Goal: Task Accomplishment & Management: Manage account settings

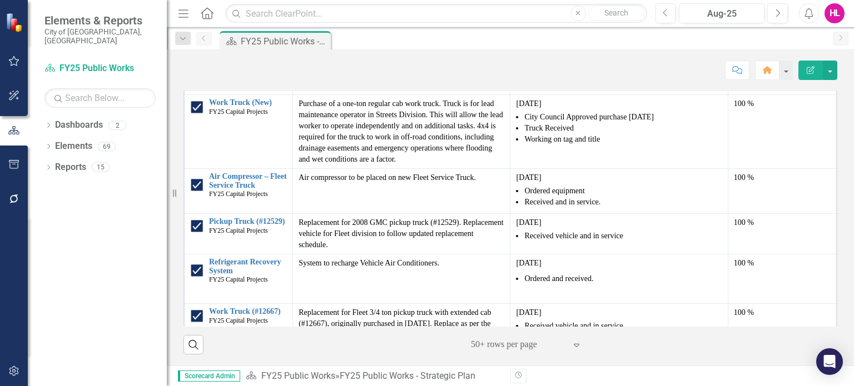
scroll to position [1045, 0]
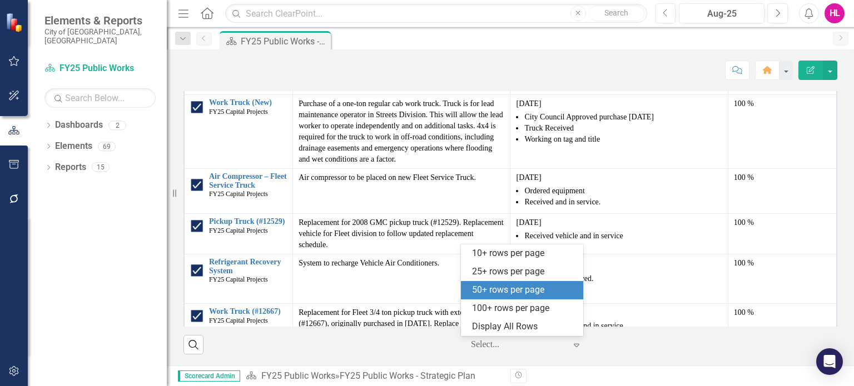
click at [572, 346] on icon "Expand" at bounding box center [576, 345] width 11 height 9
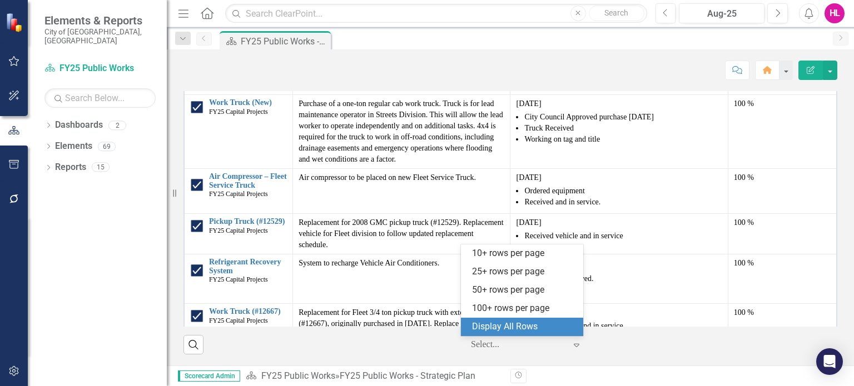
click at [519, 322] on div "Display All Rows" at bounding box center [524, 327] width 105 height 13
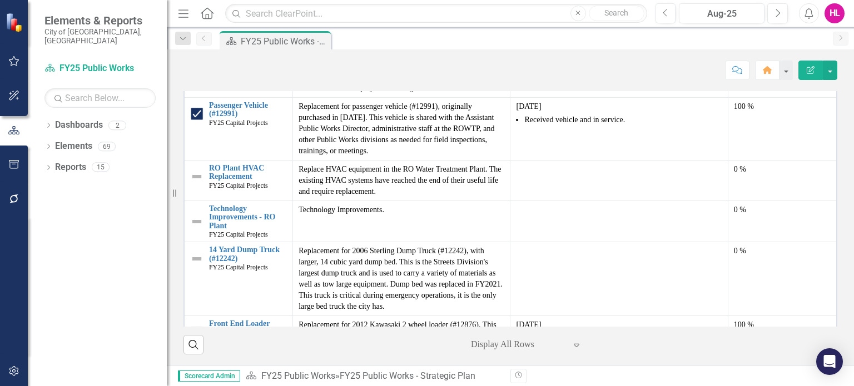
scroll to position [1081, 0]
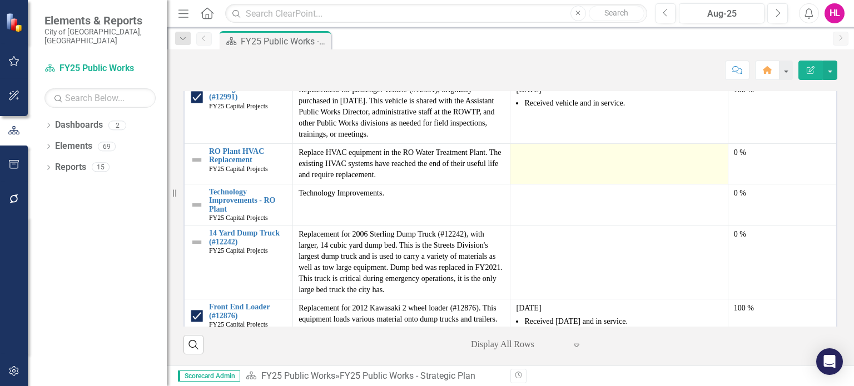
click at [539, 147] on div at bounding box center [619, 153] width 206 height 13
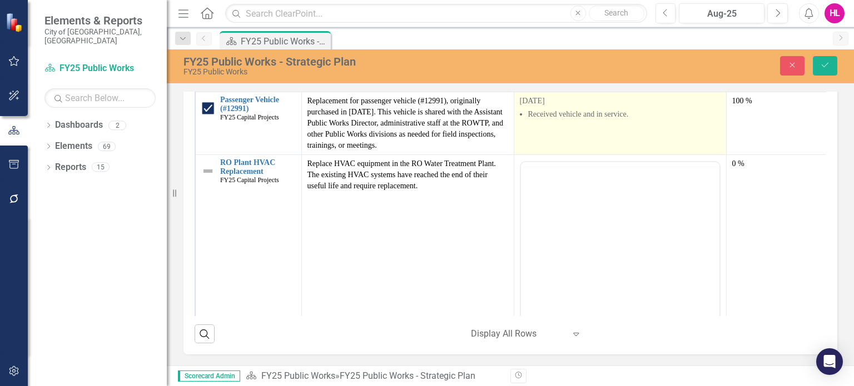
scroll to position [0, 0]
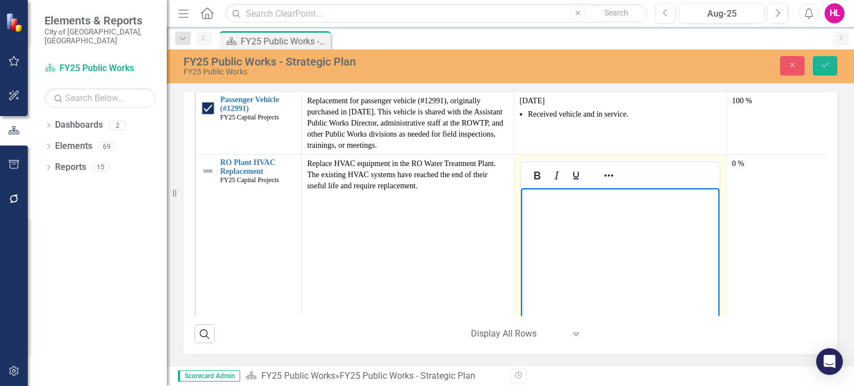
click at [527, 201] on p "Rich Text Area. Press ALT-0 for help." at bounding box center [619, 197] width 193 height 13
click at [609, 169] on icon "Reveal or hide additional toolbar items" at bounding box center [608, 175] width 13 height 13
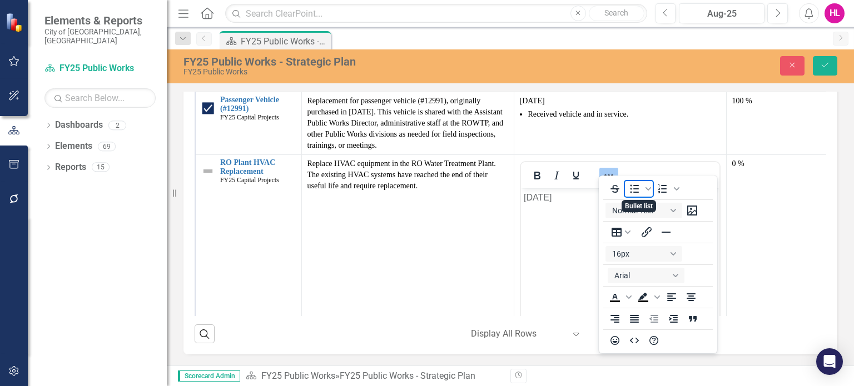
click at [632, 189] on icon "Bullet list" at bounding box center [634, 188] width 13 height 13
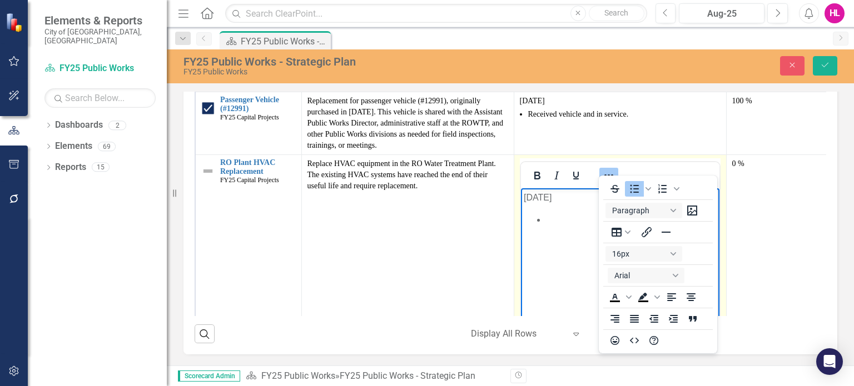
click at [572, 224] on li "Rich Text Area. Press ALT-0 for help." at bounding box center [630, 219] width 171 height 13
click at [606, 169] on icon "Reveal or hide additional toolbar items" at bounding box center [608, 175] width 13 height 13
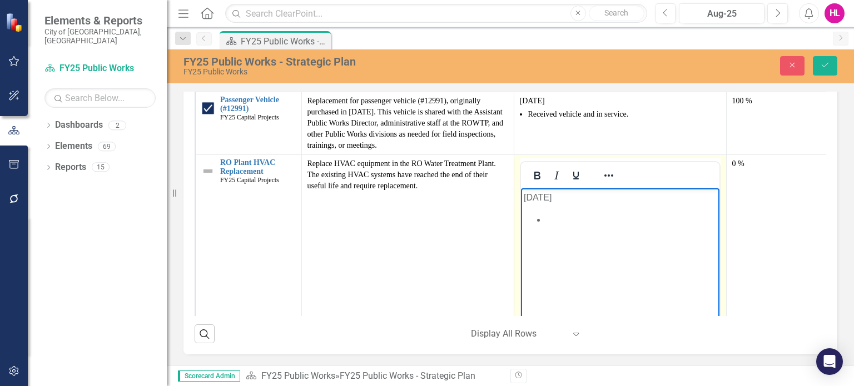
click at [545, 219] on li "Rich Text Area. Press ALT-0 for help." at bounding box center [630, 219] width 171 height 13
click at [643, 221] on li "Phase 2 of project for the engineering evaluation of 1st floor HVAC requirement…" at bounding box center [630, 233] width 171 height 40
click at [687, 218] on li "Phase 2 - engineering evaluation of 1st floor HVAC requirements in process" at bounding box center [630, 226] width 171 height 27
click at [585, 217] on li "Phase 2 - engineering evaluation of RO Plant 1st floor HVAC requirements in pro…" at bounding box center [630, 233] width 171 height 40
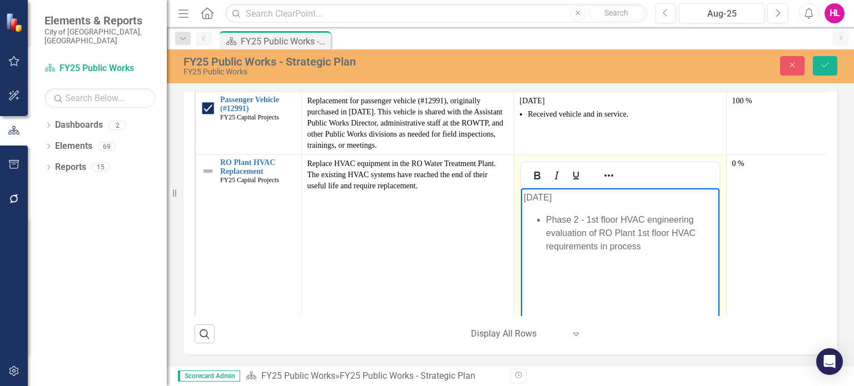
click at [620, 220] on li "Phase 2 - 1st floor HVAC engineering evaluation of RO Plant 1st floor HVAC requ…" at bounding box center [630, 233] width 171 height 40
click at [592, 245] on li "Phase 2 - 1st floor RO Plant HVAC engineering evaluation of RO Plant 1st floor …" at bounding box center [630, 233] width 171 height 40
click at [681, 216] on li "Phase 2 - 1st floor RO Plant HVAC engineering evaluation of RO Plant HVAC requi…" at bounding box center [630, 233] width 171 height 40
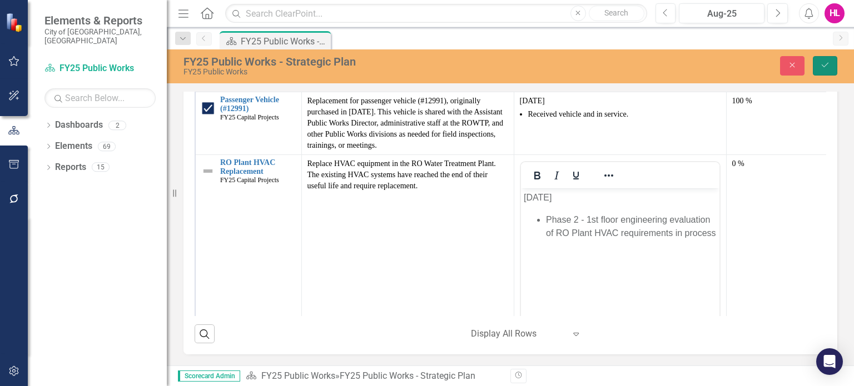
click at [831, 59] on button "Save" at bounding box center [825, 65] width 24 height 19
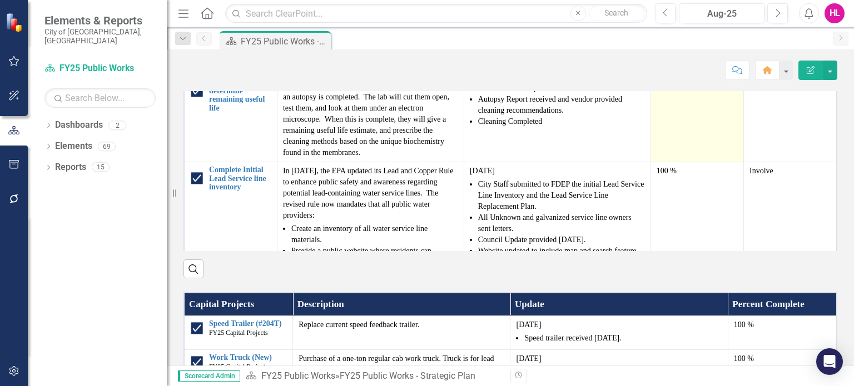
drag, startPoint x: 693, startPoint y: 126, endPoint x: 688, endPoint y: 193, distance: 67.5
click at [688, 193] on tbody "Update Standard Operating Procedures Edit Edit Strategic Initiatives Link Open …" at bounding box center [510, 354] width 653 height 711
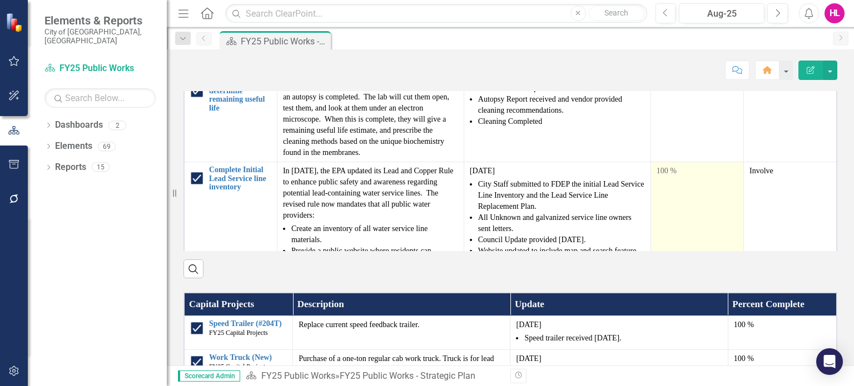
click at [707, 254] on td "100 %" at bounding box center [696, 268] width 93 height 212
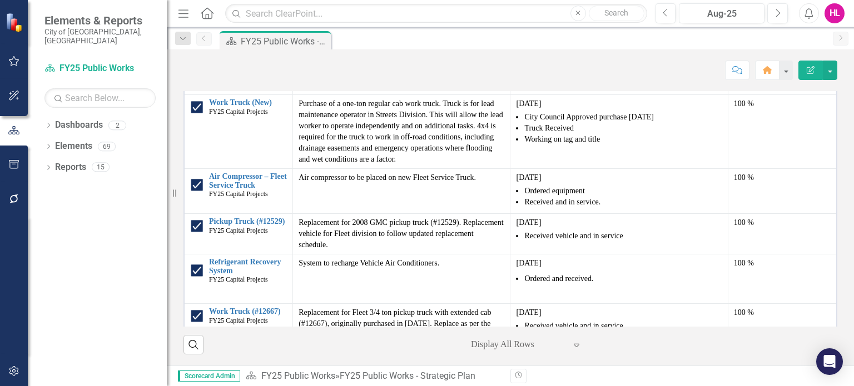
scroll to position [1045, 0]
click at [738, 235] on td "100 %" at bounding box center [782, 234] width 109 height 41
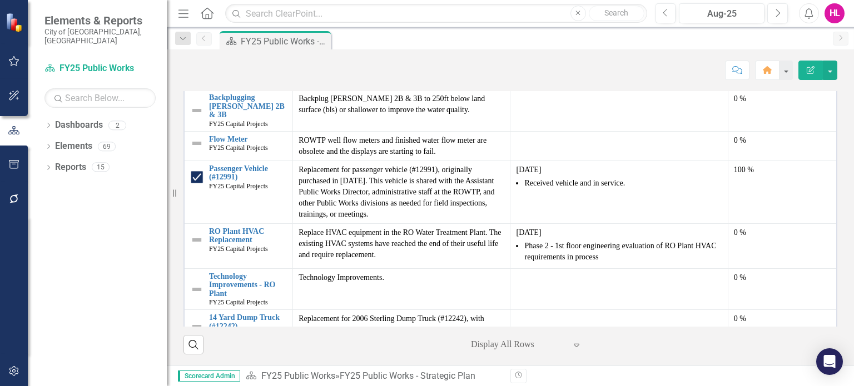
scroll to position [1023, 0]
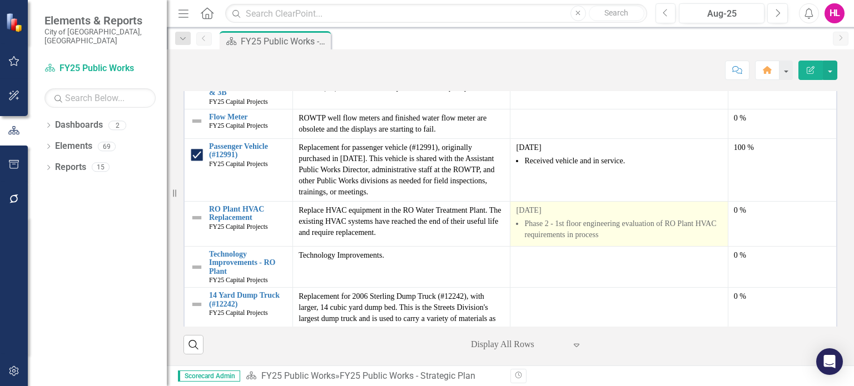
click at [609, 218] on li "Phase 2 - 1st floor engineering evaluation of RO Plant HVAC requirements in pro…" at bounding box center [622, 229] width 197 height 22
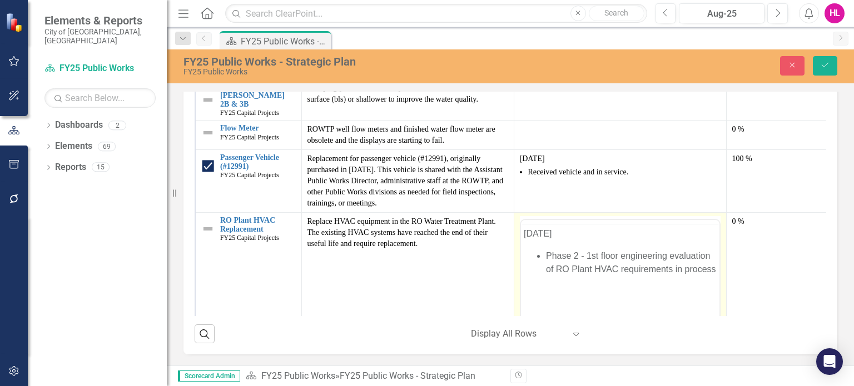
scroll to position [0, 0]
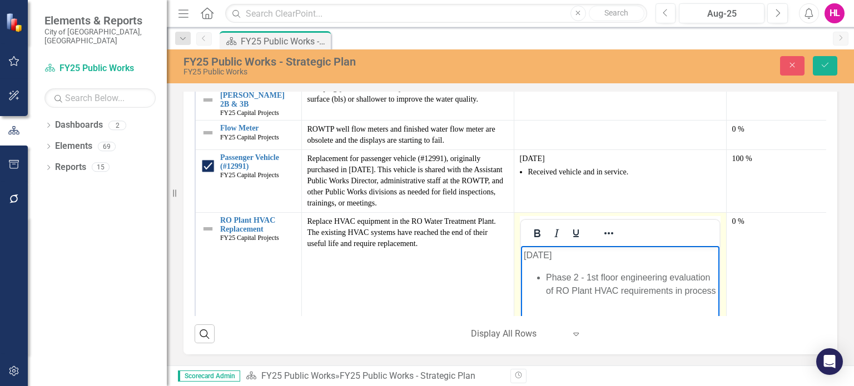
click at [545, 277] on li "Phase 2 - 1st floor engineering evaluation of RO Plant HVAC requirements in pro…" at bounding box center [630, 284] width 171 height 27
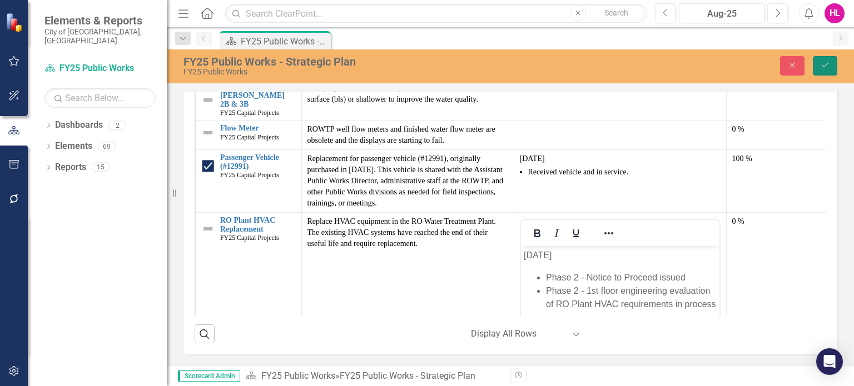
click at [825, 63] on icon "Save" at bounding box center [825, 65] width 10 height 8
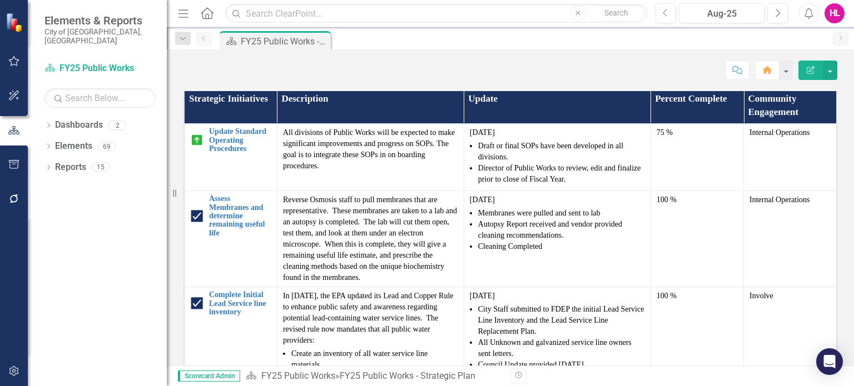
scroll to position [837, 0]
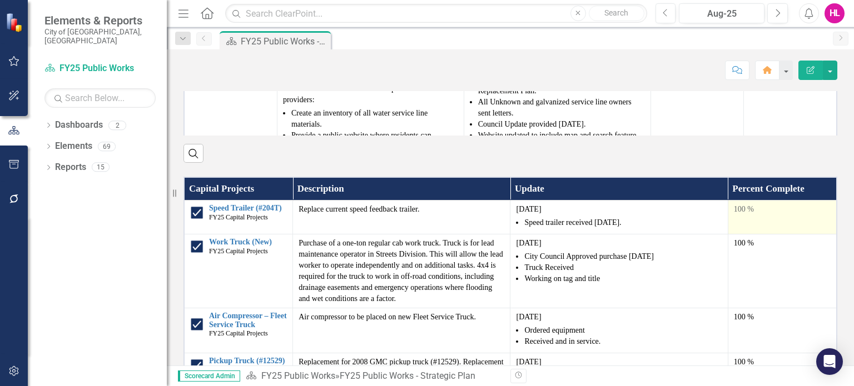
click at [759, 235] on td "100 %" at bounding box center [782, 218] width 109 height 34
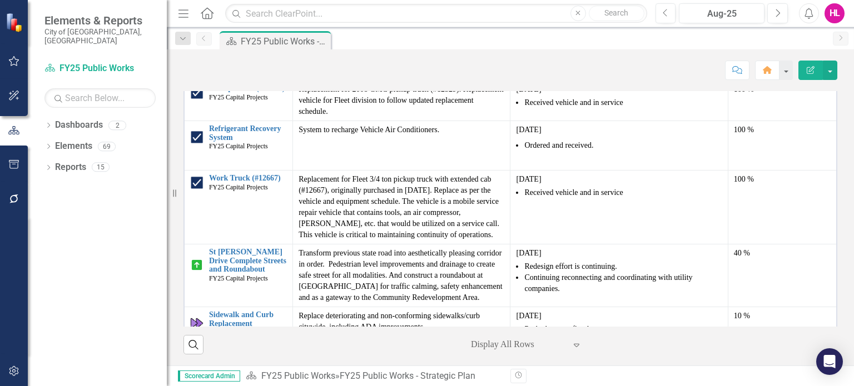
scroll to position [999, 0]
click at [764, 95] on div "100 %" at bounding box center [782, 89] width 97 height 11
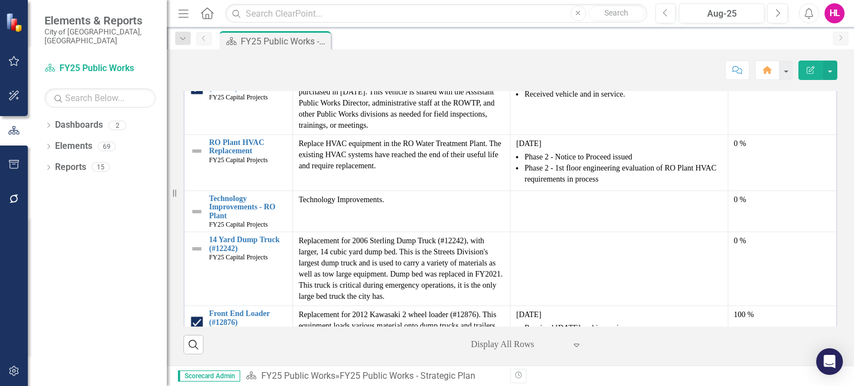
scroll to position [1112, 0]
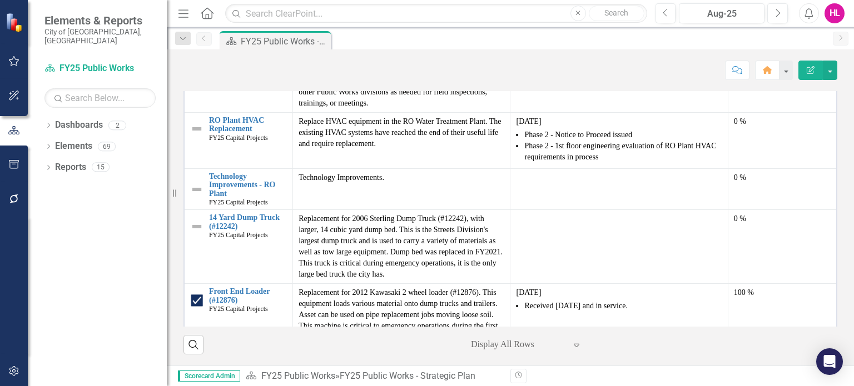
click at [809, 72] on icon "Edit Report" at bounding box center [811, 70] width 10 height 8
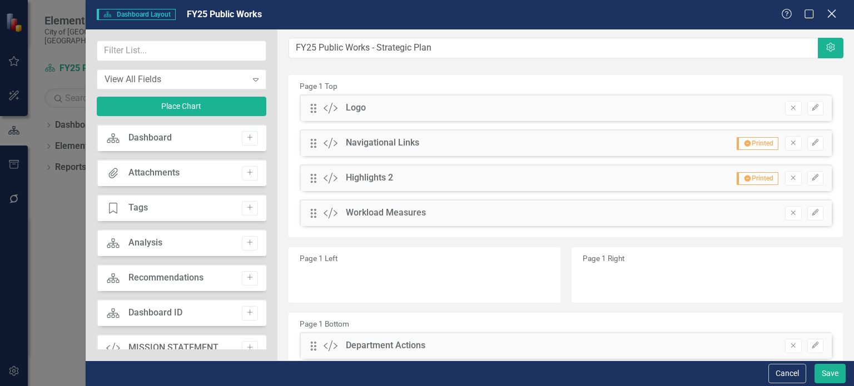
click at [832, 13] on icon at bounding box center [831, 13] width 8 height 8
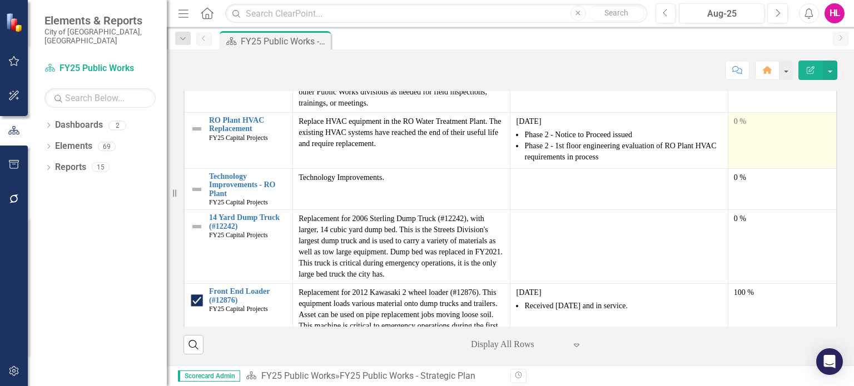
click at [749, 168] on td "0 %" at bounding box center [782, 140] width 109 height 56
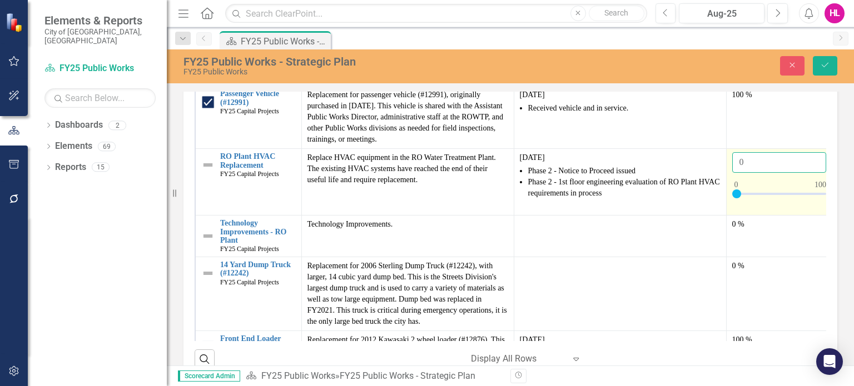
click at [748, 173] on input "0" at bounding box center [779, 162] width 95 height 21
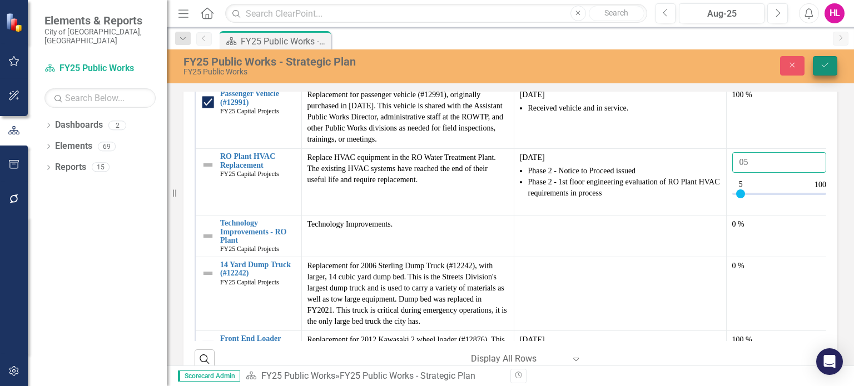
type input "05"
click at [827, 63] on icon "submit" at bounding box center [825, 65] width 7 height 4
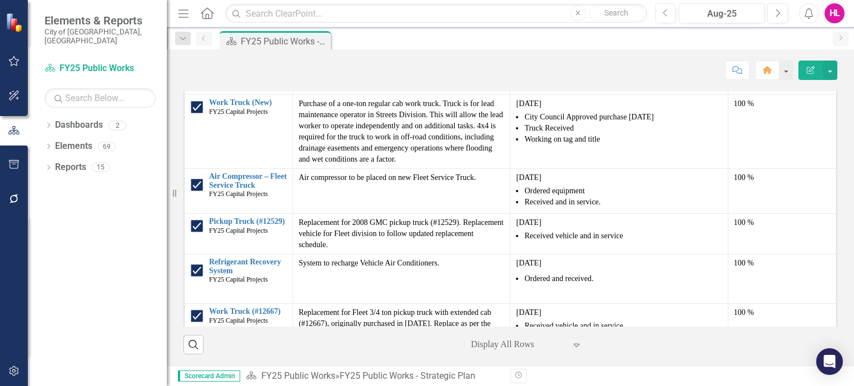
scroll to position [998, 0]
click at [782, 95] on td "100 %" at bounding box center [782, 78] width 109 height 34
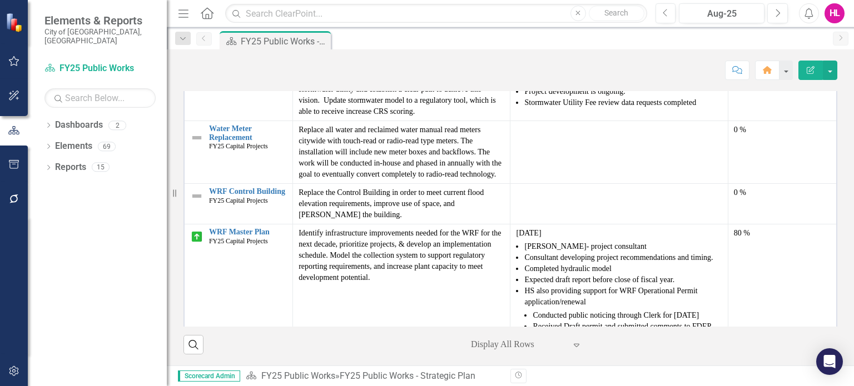
scroll to position [1042, 0]
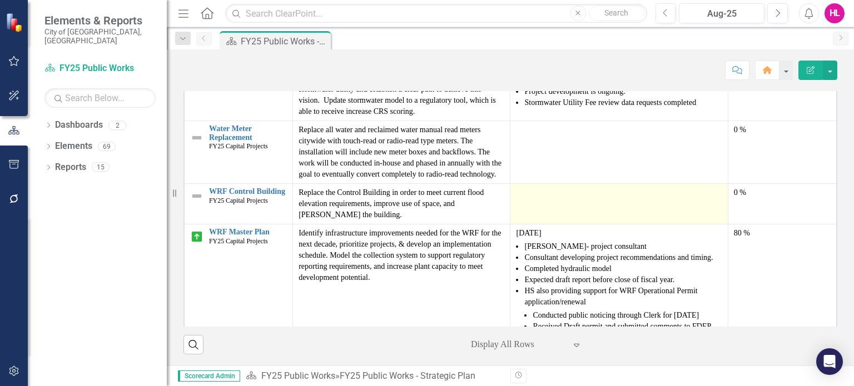
click at [604, 187] on div at bounding box center [619, 193] width 206 height 13
click at [585, 187] on div at bounding box center [619, 193] width 206 height 13
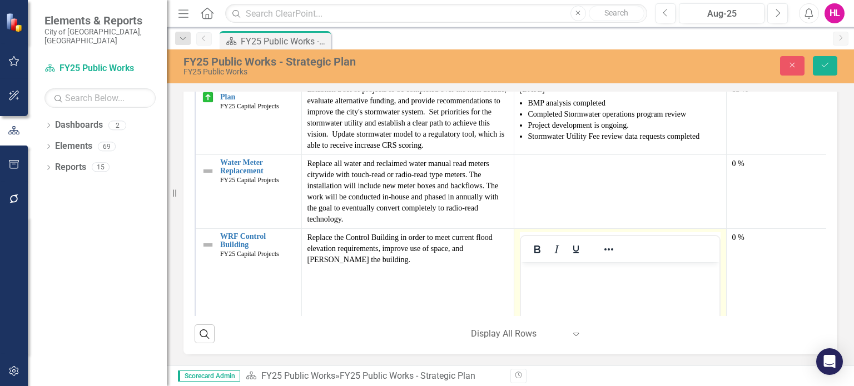
scroll to position [0, 0]
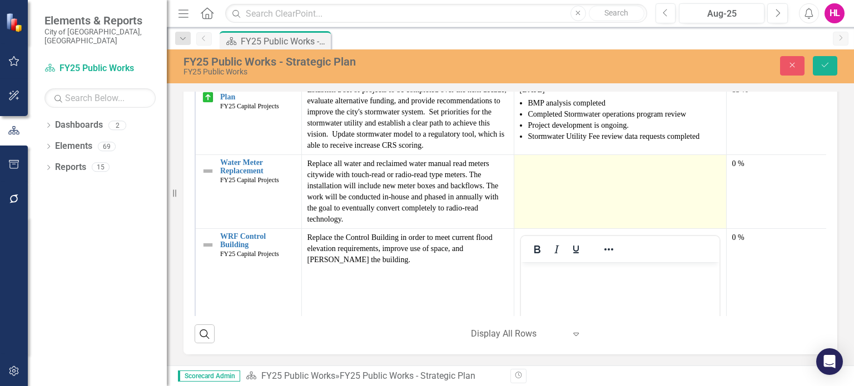
click at [551, 158] on div at bounding box center [620, 164] width 201 height 13
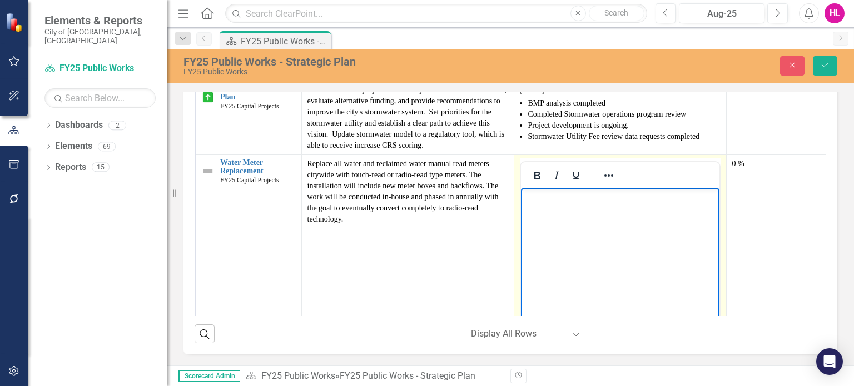
click at [538, 205] on body "Rich Text Area. Press ALT-0 for help." at bounding box center [619, 271] width 198 height 167
click at [607, 169] on icon "Reveal or hide additional toolbar items" at bounding box center [608, 175] width 13 height 13
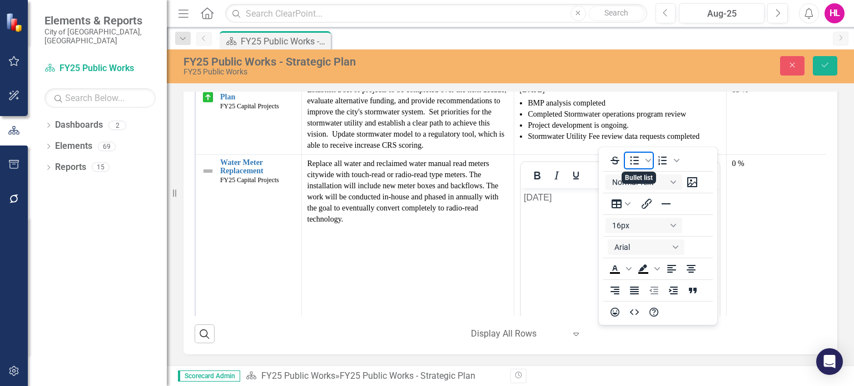
click at [638, 163] on icon "Bullet list" at bounding box center [634, 160] width 13 height 13
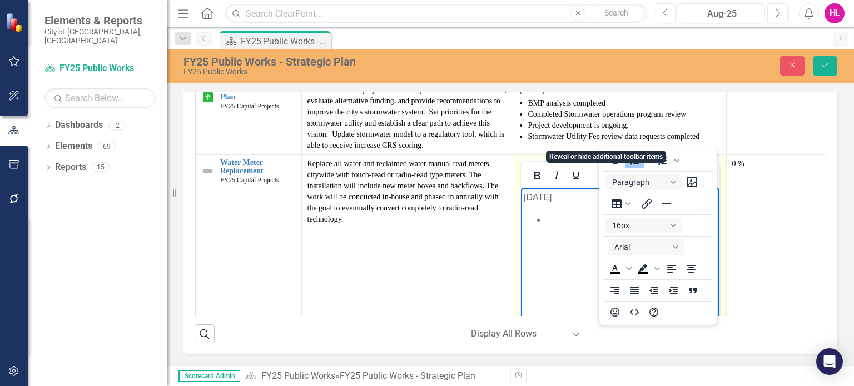
click at [611, 175] on icon "Reveal or hide additional toolbar items" at bounding box center [608, 176] width 9 height 2
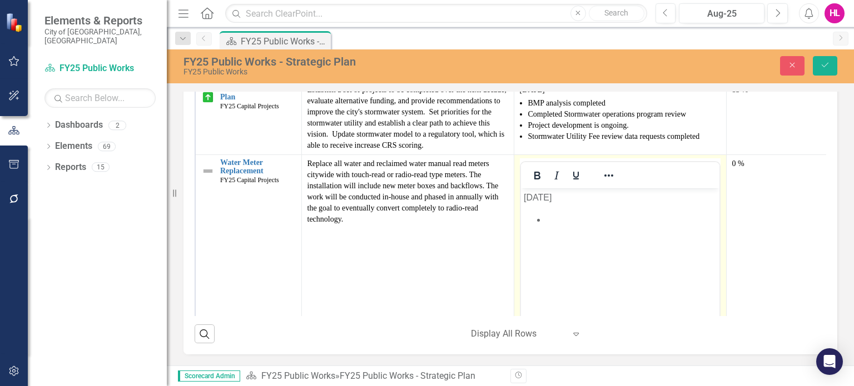
click at [549, 215] on li "Rich Text Area. Press ALT-0 for help." at bounding box center [630, 219] width 171 height 13
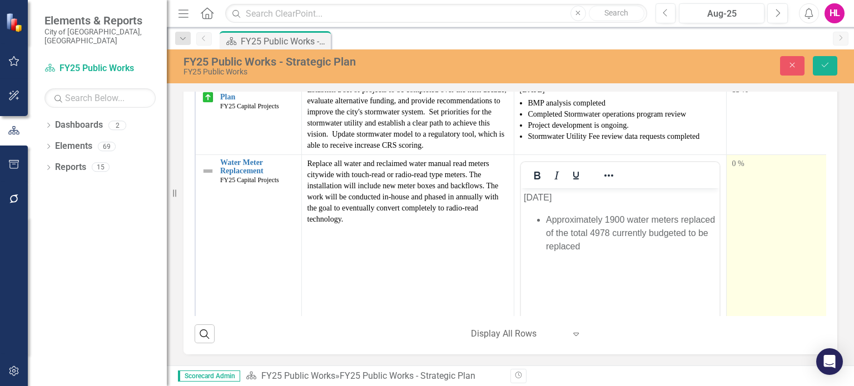
click at [735, 158] on div "0 %" at bounding box center [779, 163] width 95 height 11
click at [748, 158] on div "0 %" at bounding box center [779, 164] width 95 height 13
drag, startPoint x: 735, startPoint y: 164, endPoint x: 768, endPoint y: 162, distance: 33.4
click at [768, 196] on div at bounding box center [770, 200] width 9 height 9
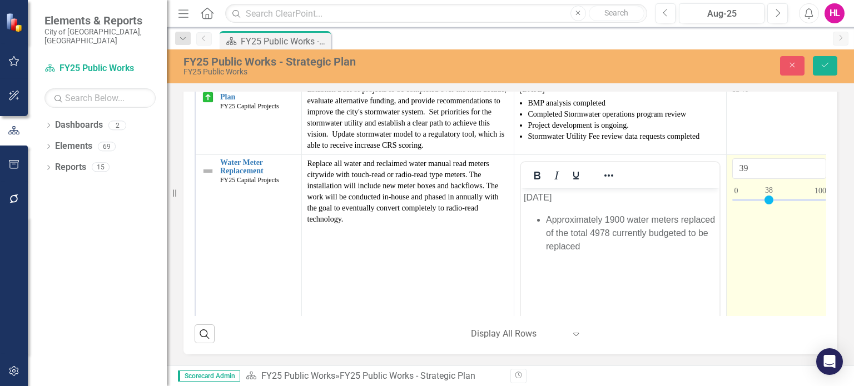
type input "38"
click at [767, 196] on div at bounding box center [768, 200] width 9 height 9
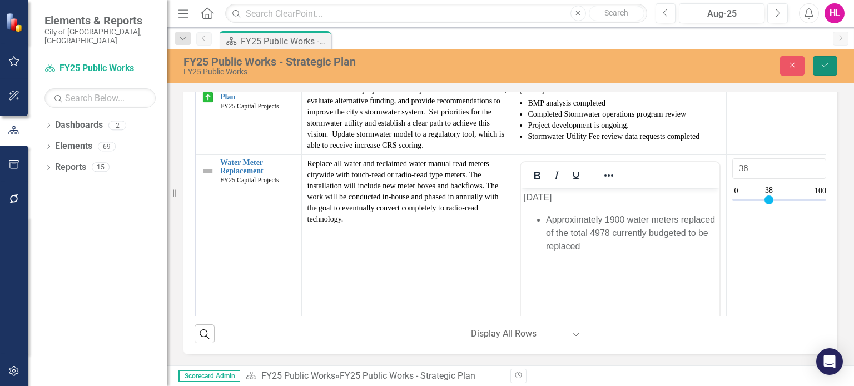
click at [822, 56] on button "Save" at bounding box center [825, 65] width 24 height 19
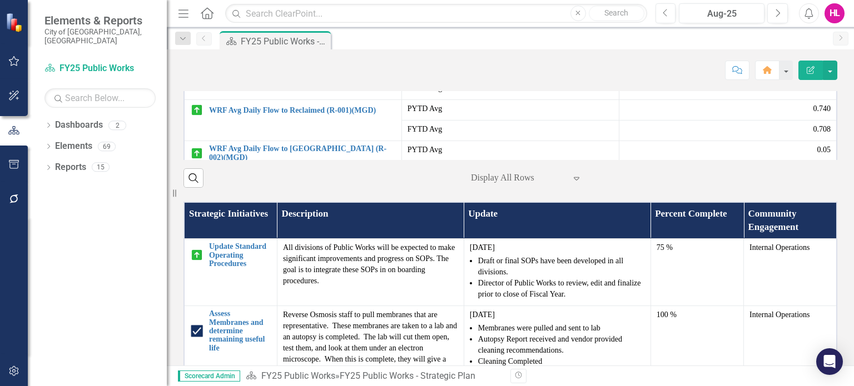
scroll to position [721, 0]
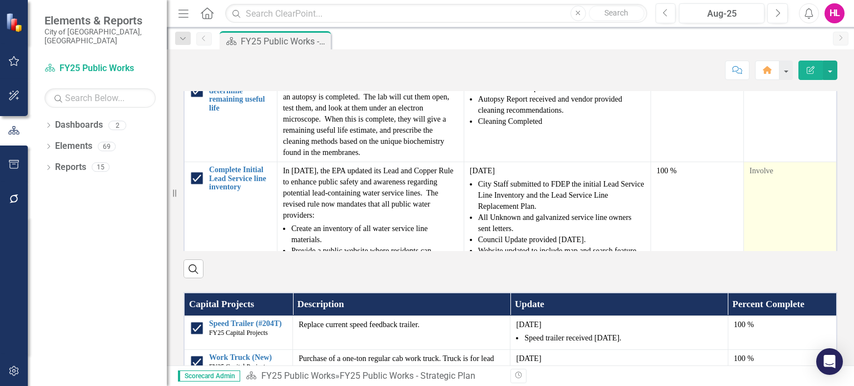
click at [802, 260] on td "Involve" at bounding box center [790, 268] width 93 height 212
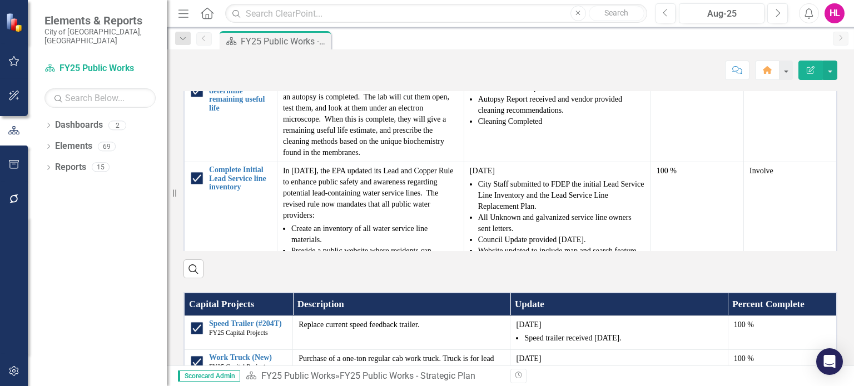
scroll to position [962, 0]
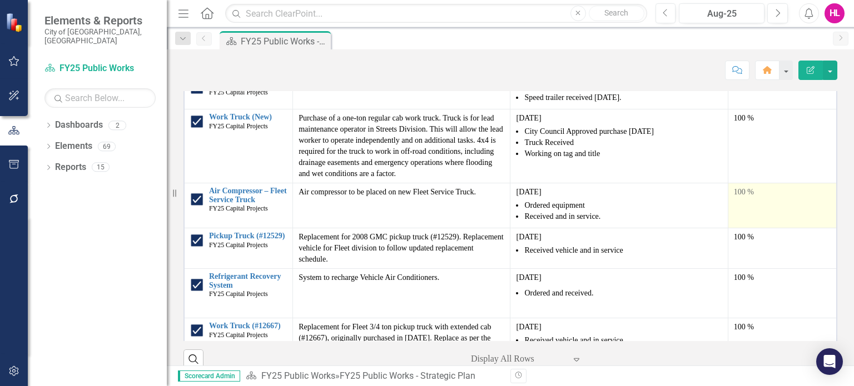
click at [776, 198] on div "100 %" at bounding box center [782, 192] width 97 height 11
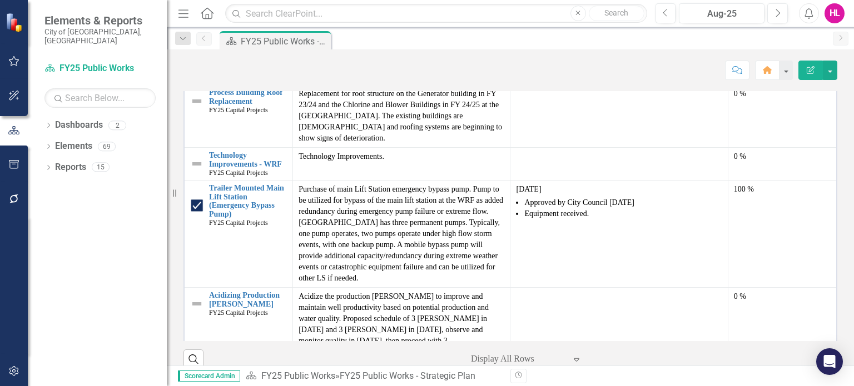
scroll to position [734, 0]
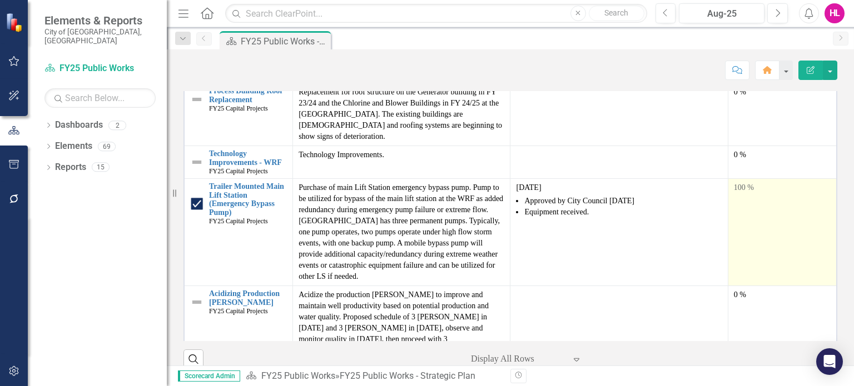
click at [765, 275] on td "100 %" at bounding box center [782, 232] width 109 height 107
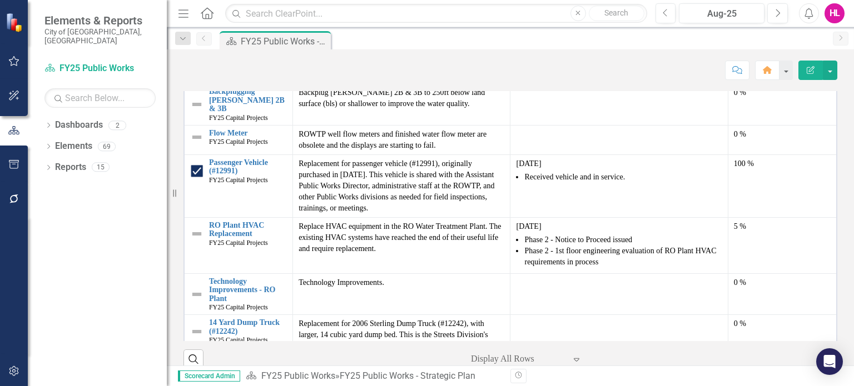
scroll to position [1023, 0]
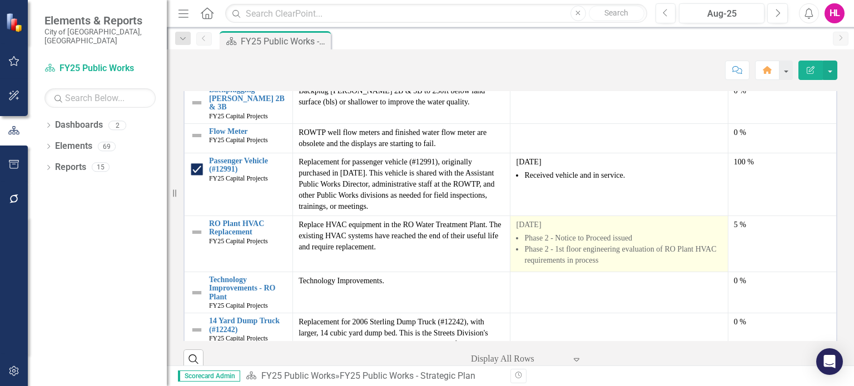
click at [554, 244] on li "Phase 2 - Notice to Proceed issued" at bounding box center [622, 238] width 197 height 11
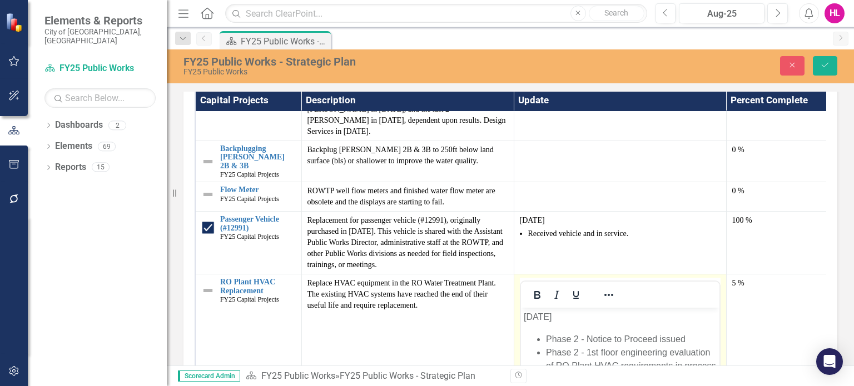
scroll to position [0, 0]
click at [585, 339] on li "Phase 2 - Notice to Proceed issued" at bounding box center [630, 339] width 171 height 13
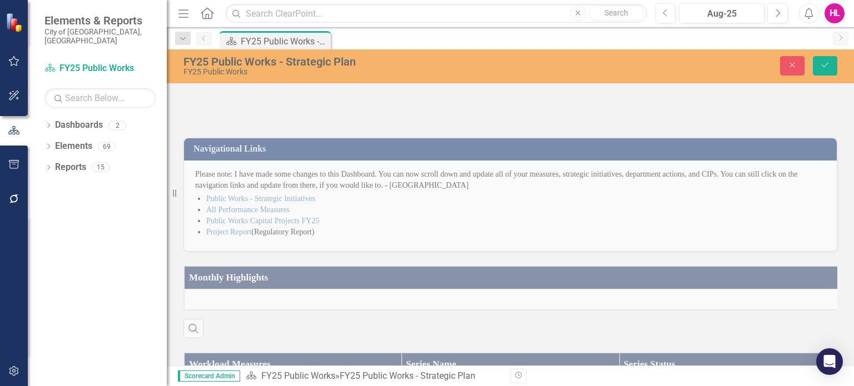
scroll to position [1023, 0]
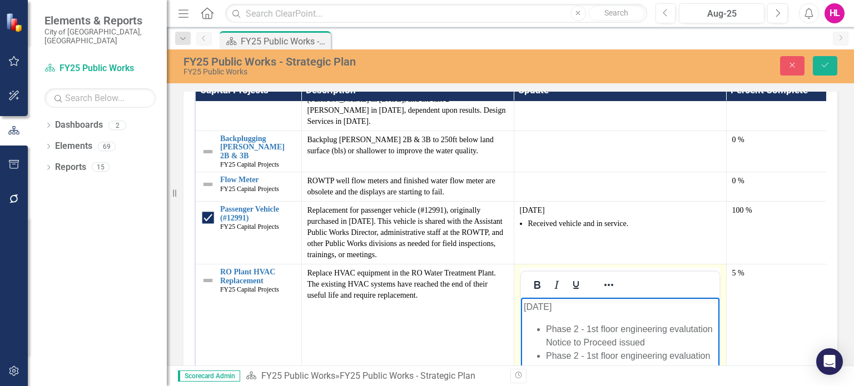
click at [691, 331] on li "Phase 2 - 1st floor engineering evalutation Notice to Proceed issued" at bounding box center [630, 336] width 171 height 27
click at [619, 330] on li "Phase 2 - 1st floor engineering evaluation Notice to Proceed issued" at bounding box center [630, 336] width 171 height 27
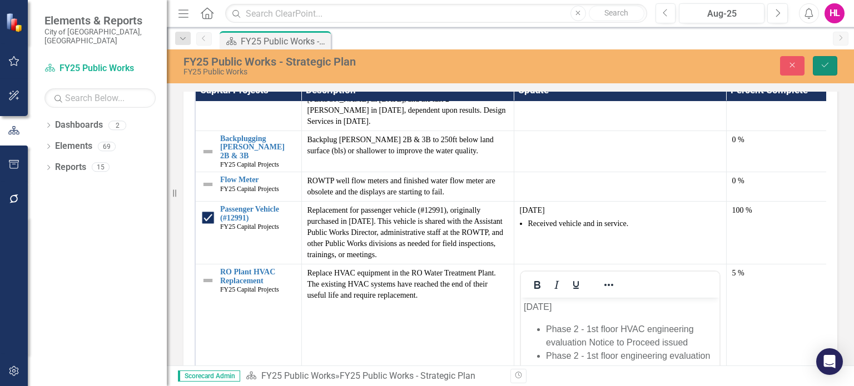
click at [821, 62] on icon "Save" at bounding box center [825, 65] width 10 height 8
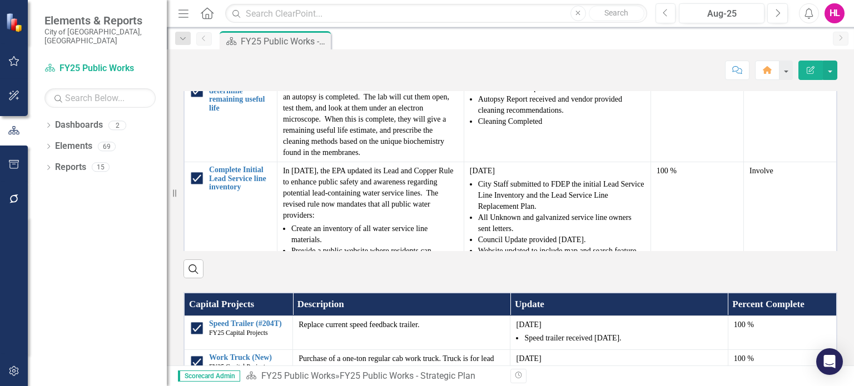
scroll to position [962, 0]
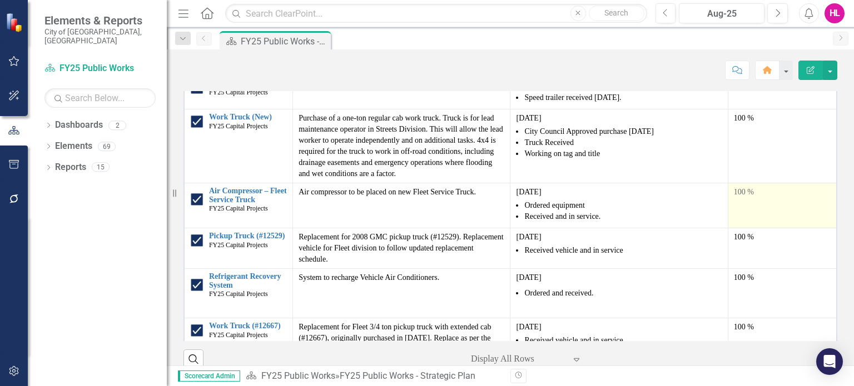
click at [791, 198] on div "100 %" at bounding box center [782, 192] width 97 height 11
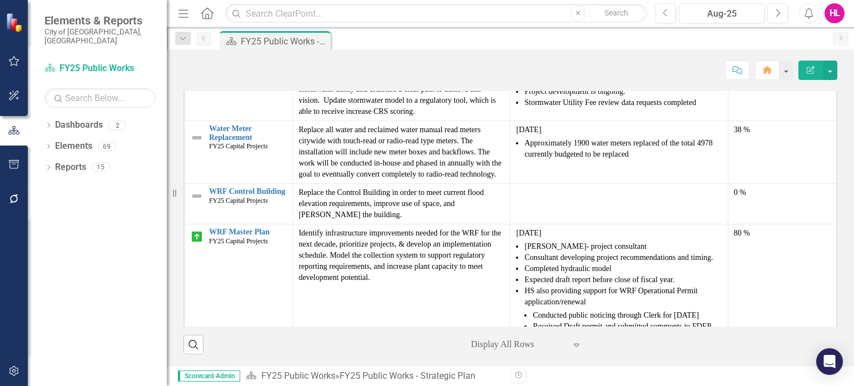
scroll to position [1029, 0]
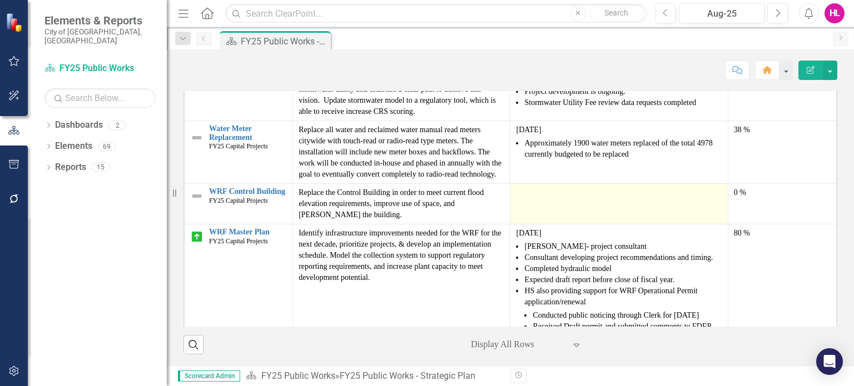
click at [534, 187] on div at bounding box center [619, 193] width 206 height 13
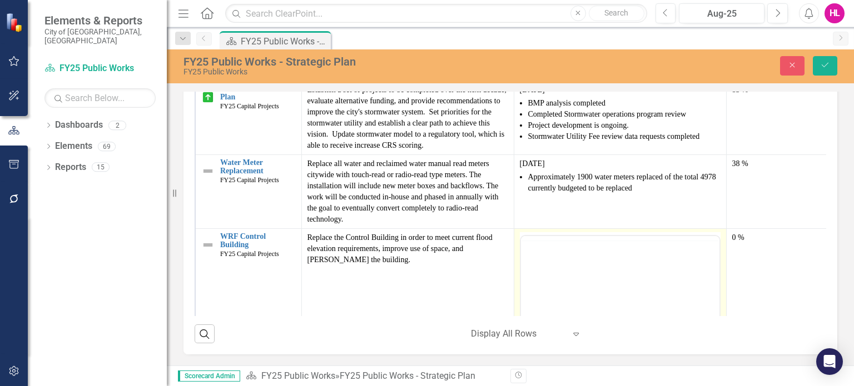
scroll to position [0, 0]
click at [529, 270] on p "Rich Text Area. Press ALT-0 for help." at bounding box center [619, 271] width 193 height 13
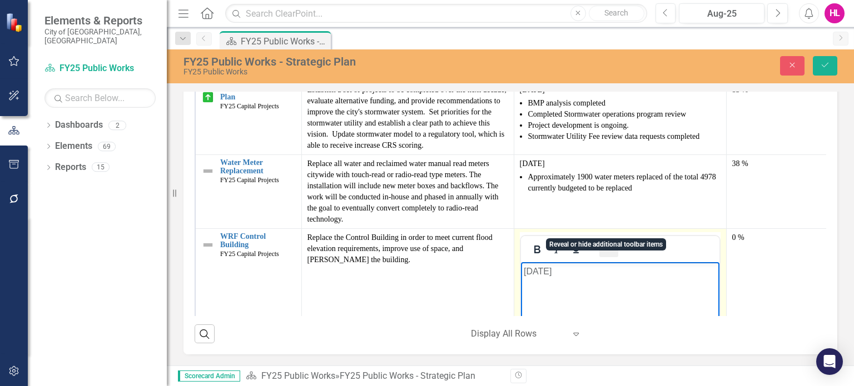
click at [611, 243] on icon "Reveal or hide additional toolbar items" at bounding box center [608, 249] width 13 height 13
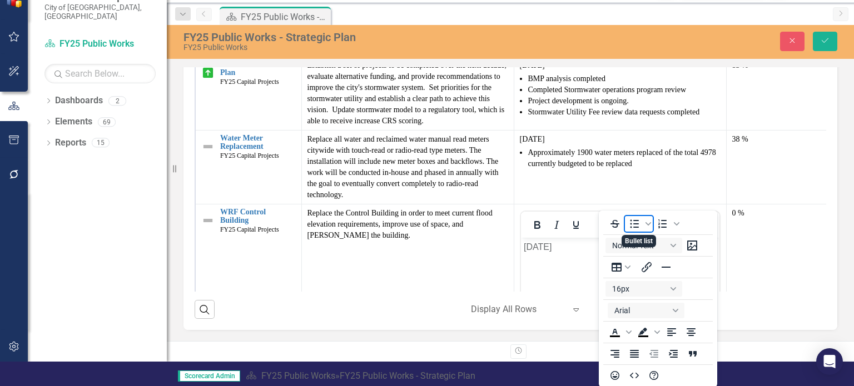
click at [634, 223] on icon "Bullet list" at bounding box center [634, 223] width 13 height 13
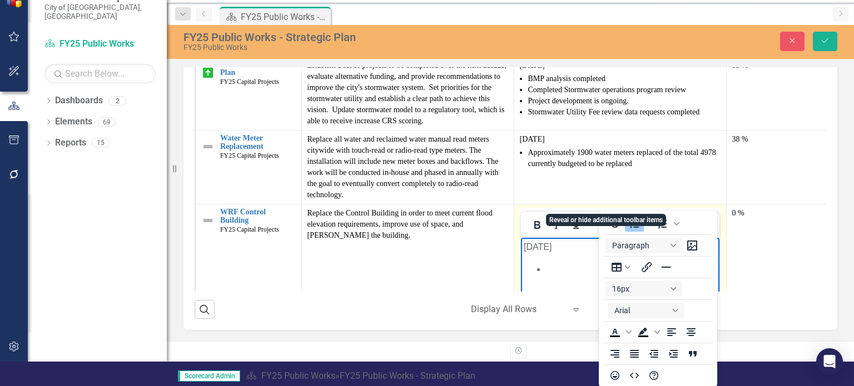
click at [612, 224] on icon "Reveal or hide additional toolbar items" at bounding box center [608, 225] width 9 height 2
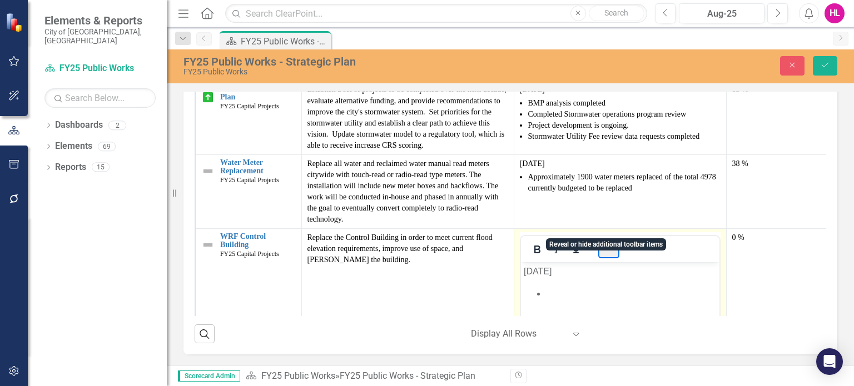
scroll to position [0, 0]
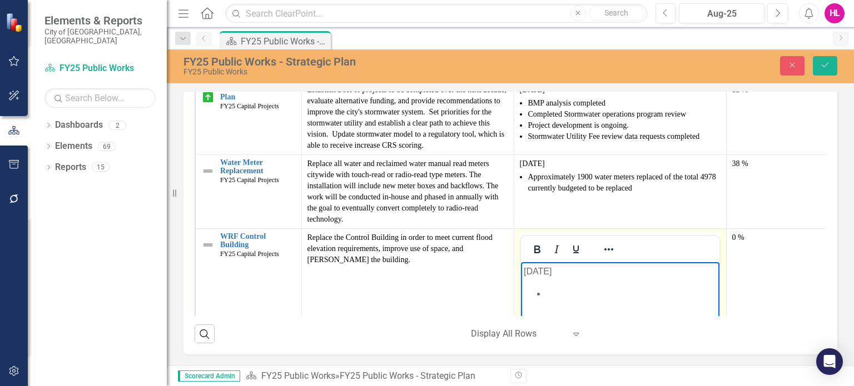
click at [548, 293] on li "Rich Text Area. Press ALT-0 for help." at bounding box center [630, 293] width 171 height 13
click at [548, 307] on li "stairwells & landings" at bounding box center [630, 306] width 171 height 13
click at [545, 294] on li "Trusses, roofing, & sitework" at bounding box center [630, 293] width 171 height 13
click at [547, 319] on li "Stairwells & landings" at bounding box center [630, 320] width 171 height 13
click at [652, 319] on li "Stairwells & landings" at bounding box center [642, 320] width 148 height 13
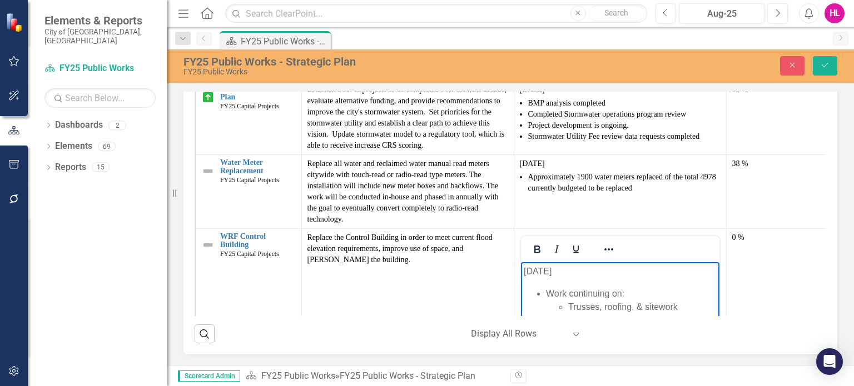
click at [664, 350] on li "1st floor lighting, power, plumbing rough-in" at bounding box center [642, 353] width 148 height 27
click at [609, 292] on li "Work continuing on: Trusses, roofing, & sitework Stairwells & landings 2nd floo…" at bounding box center [630, 327] width 171 height 80
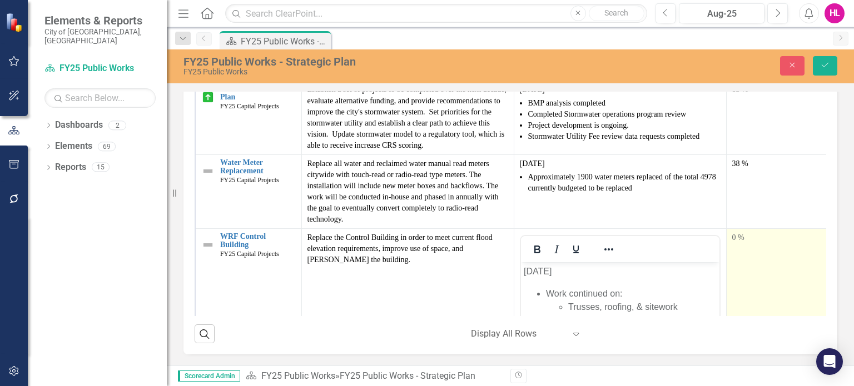
click at [751, 232] on div "0 %" at bounding box center [779, 237] width 95 height 11
drag, startPoint x: 734, startPoint y: 251, endPoint x: 756, endPoint y: 217, distance: 40.7
click at [756, 232] on div "25" at bounding box center [779, 257] width 95 height 51
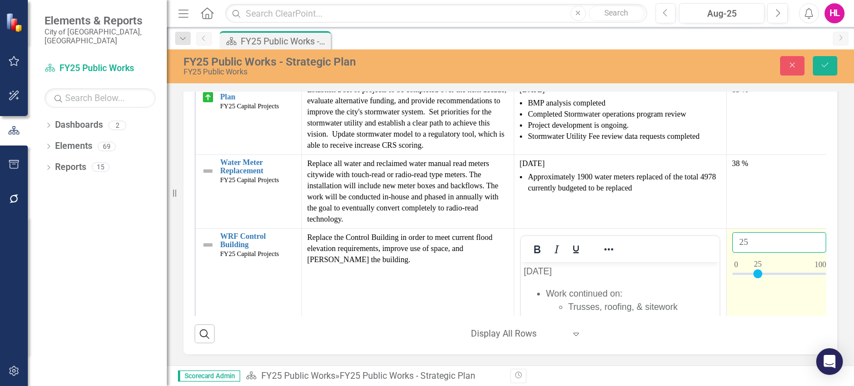
click at [756, 232] on input "25" at bounding box center [779, 242] width 95 height 21
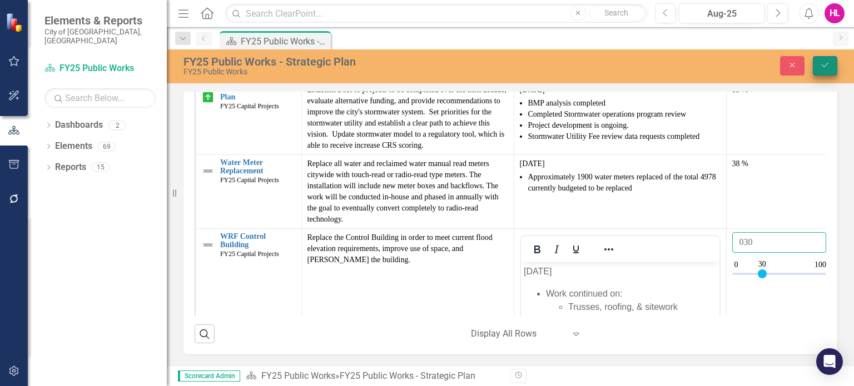
type input "030"
click at [827, 68] on icon "Save" at bounding box center [825, 65] width 10 height 8
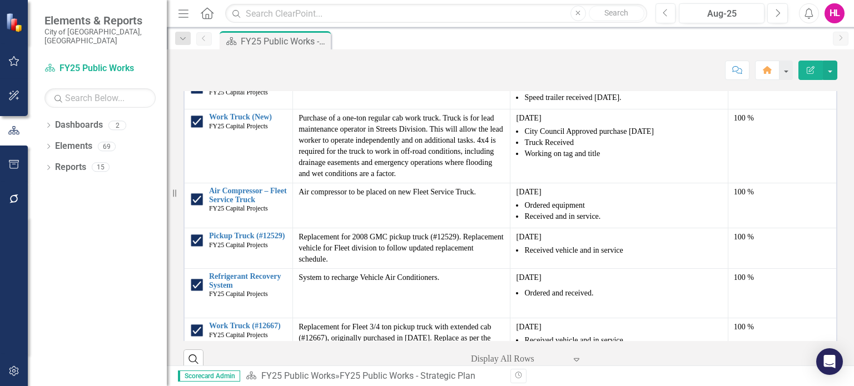
scroll to position [1045, 0]
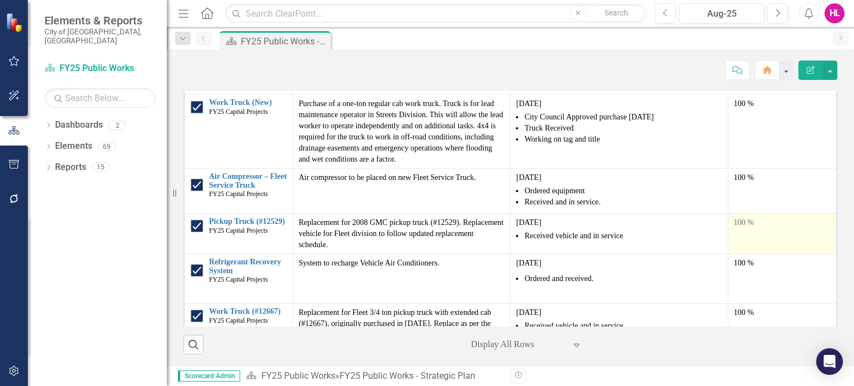
click at [761, 225] on div "100 %" at bounding box center [782, 222] width 97 height 11
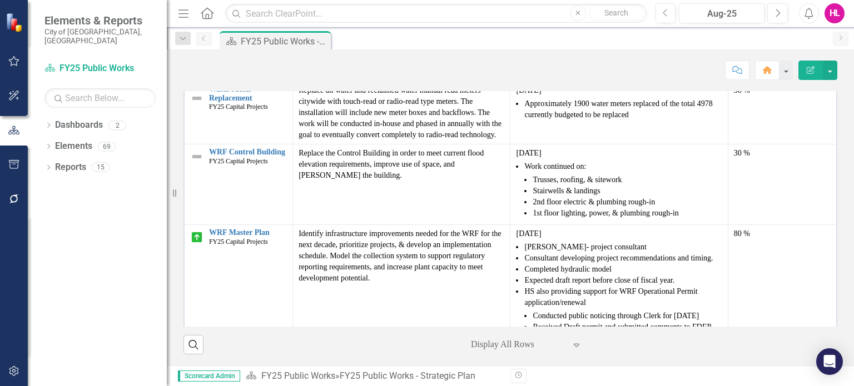
scroll to position [1943, 0]
click at [833, 16] on div "HL" at bounding box center [835, 13] width 20 height 20
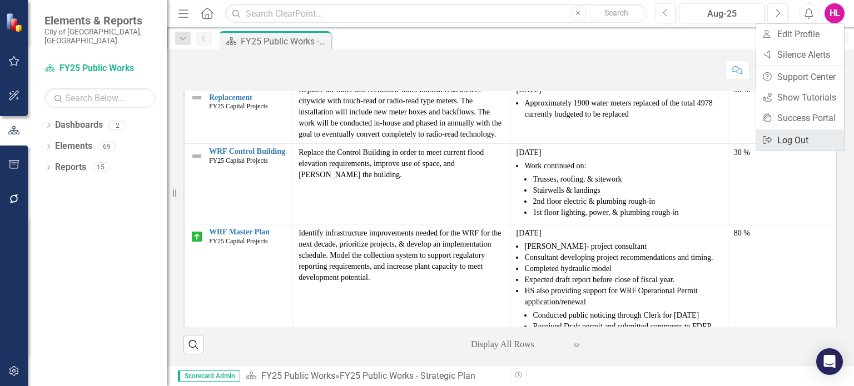
click at [787, 142] on link "Logout Log Out" at bounding box center [800, 140] width 88 height 21
